Goal: Information Seeking & Learning: Learn about a topic

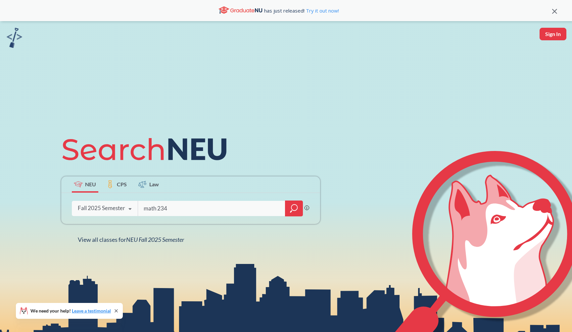
type input "math 2341"
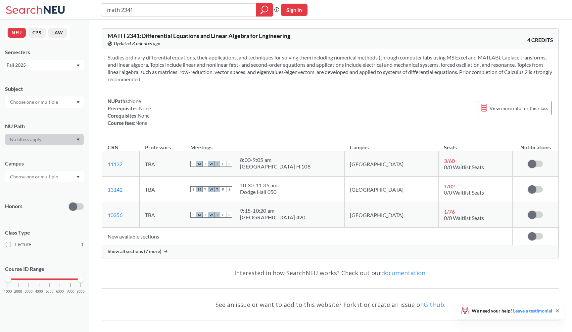
click at [312, 255] on div "Show all sections (7 more)" at bounding box center [330, 251] width 456 height 13
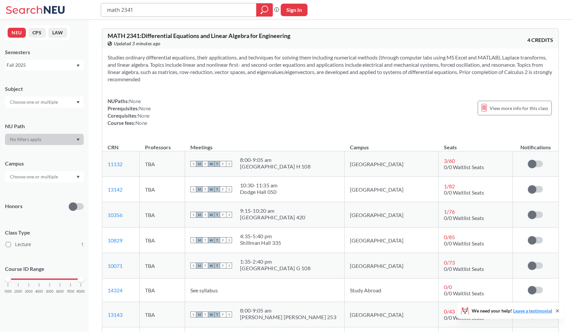
click at [189, 10] on input "math 2341" at bounding box center [178, 9] width 145 height 11
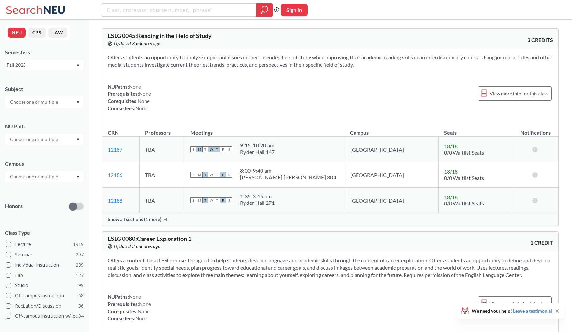
click at [47, 100] on input "text" at bounding box center [35, 102] width 56 height 8
click at [52, 119] on p "Computer Science" at bounding box center [46, 120] width 75 height 7
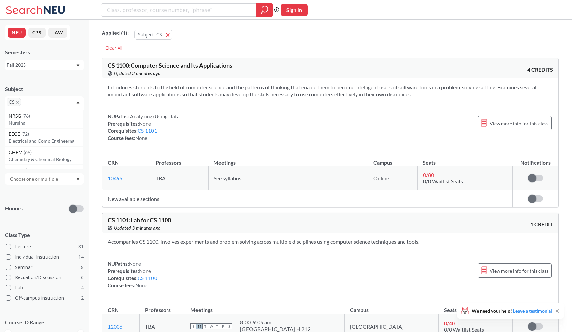
click at [137, 95] on section "Introduces students to the field of computer science and the patterns of thinki…" at bounding box center [329, 91] width 445 height 15
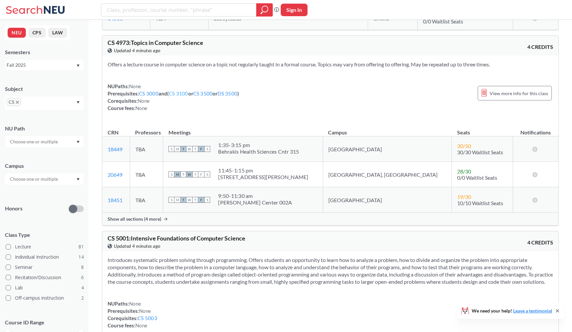
scroll to position [6599, 0]
